Goal: Transaction & Acquisition: Purchase product/service

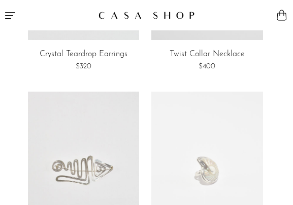
scroll to position [133, 0]
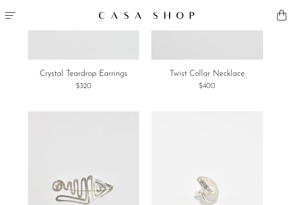
click at [11, 19] on icon "Menu" at bounding box center [10, 15] width 12 height 12
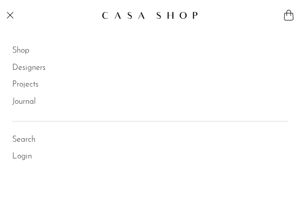
click at [30, 54] on li "Shop Featured New Arrivals Bestsellers Coming Soon Jewelry Jewelry All Earrings…" at bounding box center [150, 51] width 276 height 17
click at [25, 53] on link "Shop" at bounding box center [20, 51] width 17 height 13
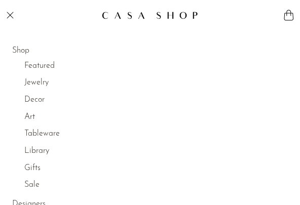
click at [36, 83] on link "Jewelry" at bounding box center [36, 83] width 24 height 13
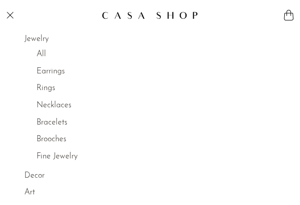
scroll to position [45, 0]
click at [52, 74] on link "Earrings" at bounding box center [51, 70] width 28 height 13
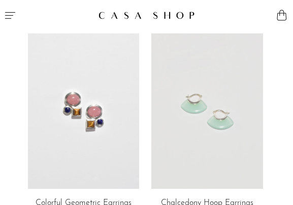
scroll to position [1045, 0]
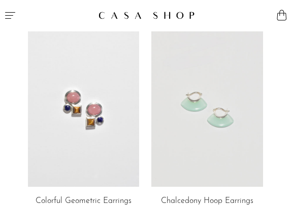
click at [177, 95] on link at bounding box center [206, 109] width 111 height 156
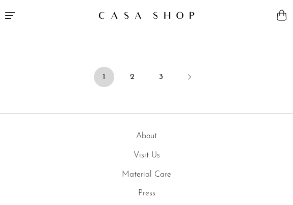
scroll to position [3756, 0]
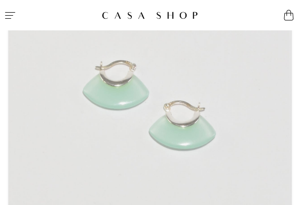
scroll to position [143, 0]
